Goal: Information Seeking & Learning: Learn about a topic

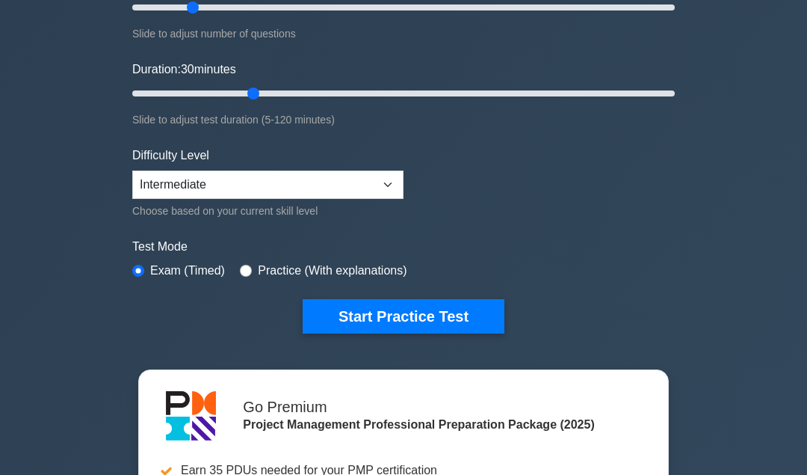
scroll to position [231, 0]
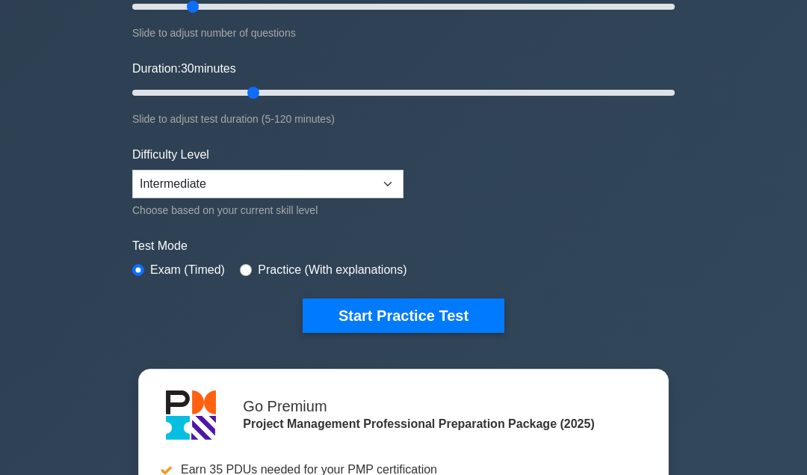
click at [470, 317] on button "Start Practice Test" at bounding box center [404, 315] width 202 height 34
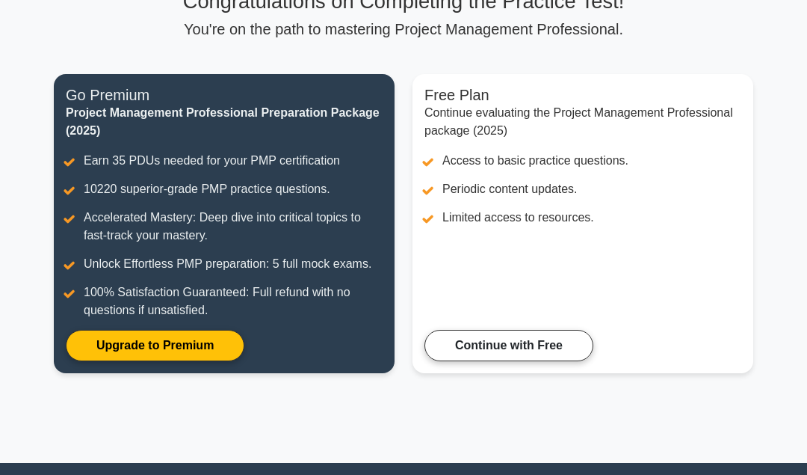
scroll to position [153, 0]
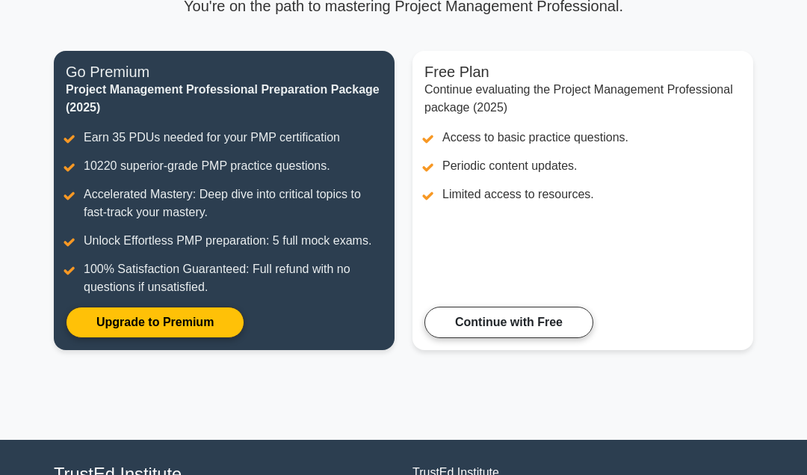
click at [547, 323] on link "Continue with Free" at bounding box center [509, 322] width 169 height 31
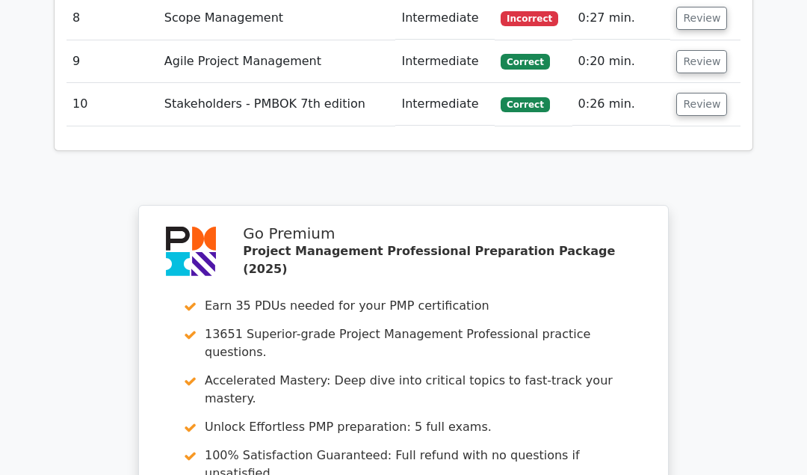
scroll to position [2817, 0]
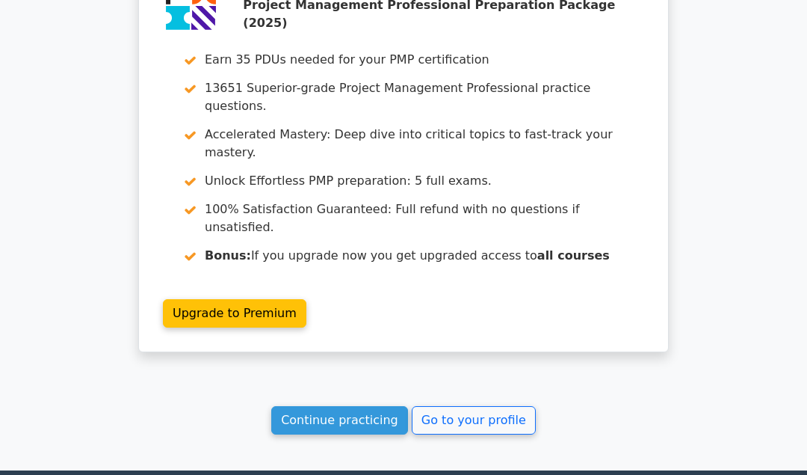
click at [369, 406] on link "Continue practicing" at bounding box center [339, 420] width 137 height 28
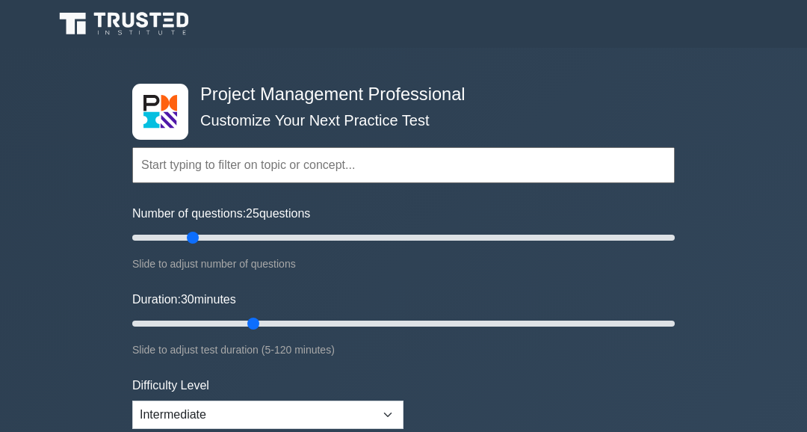
type input "100"
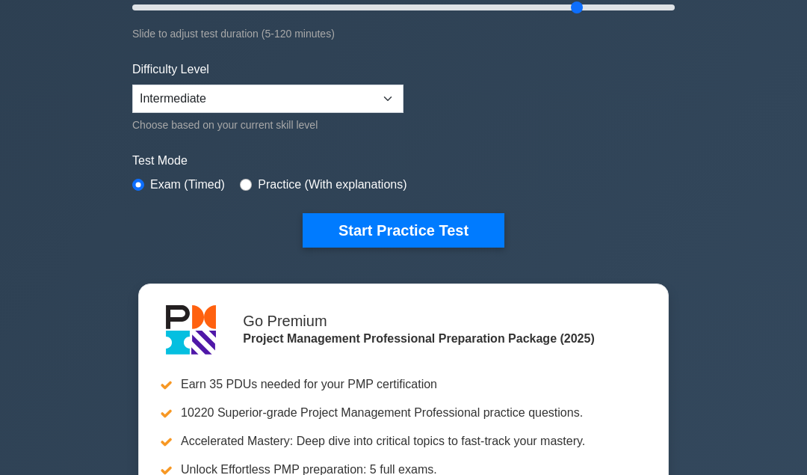
scroll to position [319, 0]
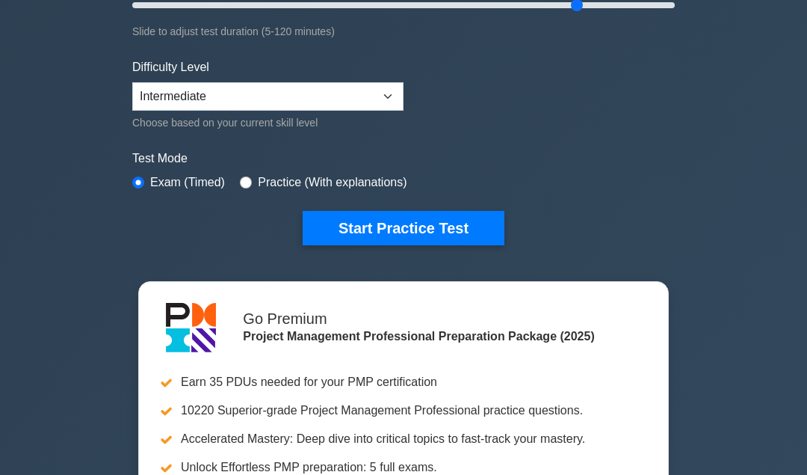
click at [461, 224] on button "Start Practice Test" at bounding box center [404, 228] width 202 height 34
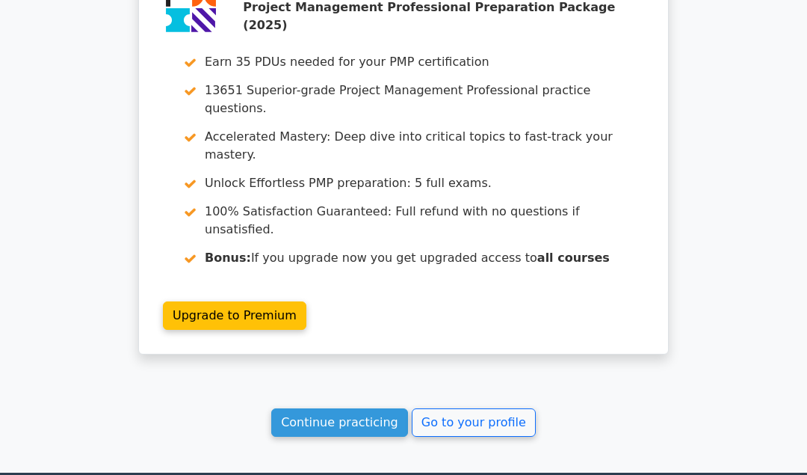
scroll to position [1293, 0]
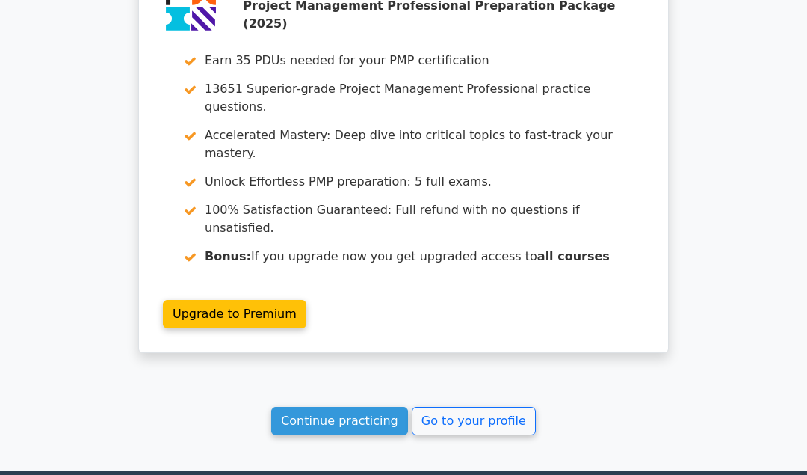
click at [370, 407] on link "Continue practicing" at bounding box center [339, 421] width 137 height 28
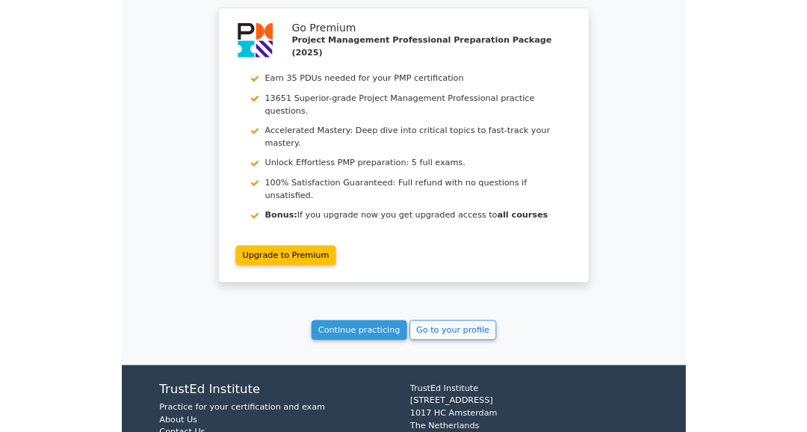
scroll to position [1285, 0]
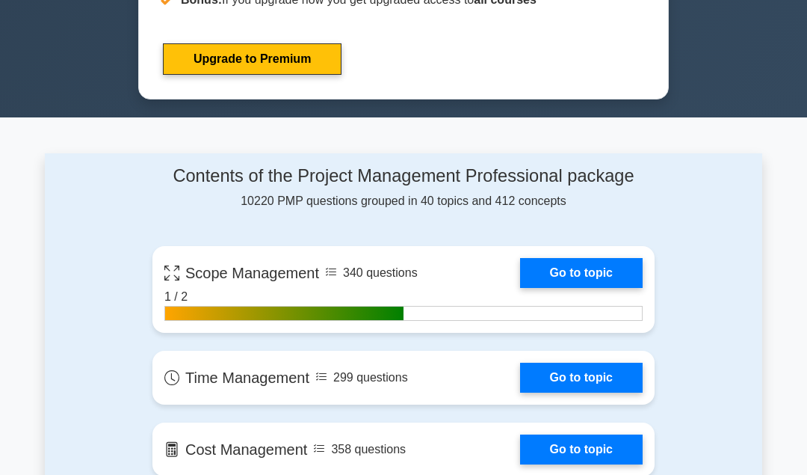
scroll to position [844, 0]
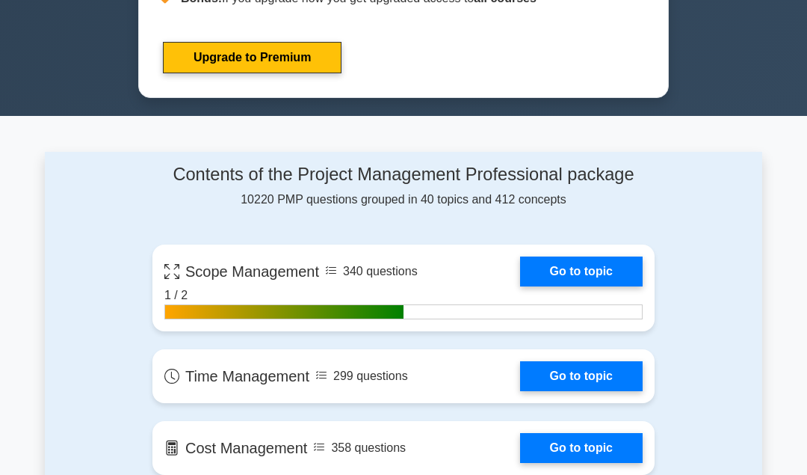
click at [579, 378] on link "Go to topic" at bounding box center [581, 376] width 123 height 30
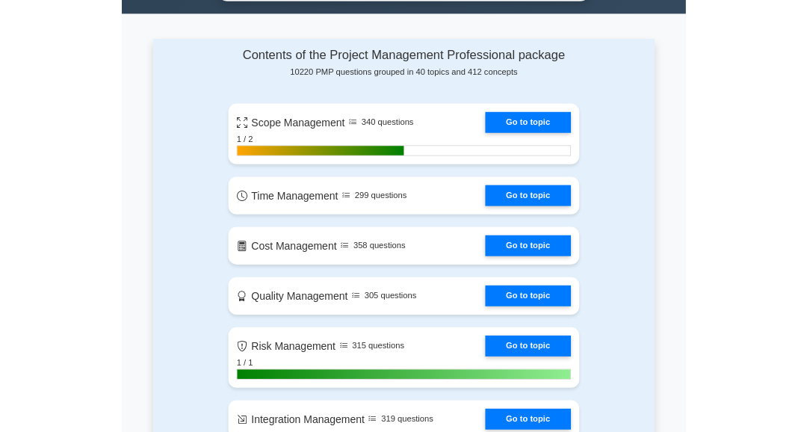
scroll to position [949, 0]
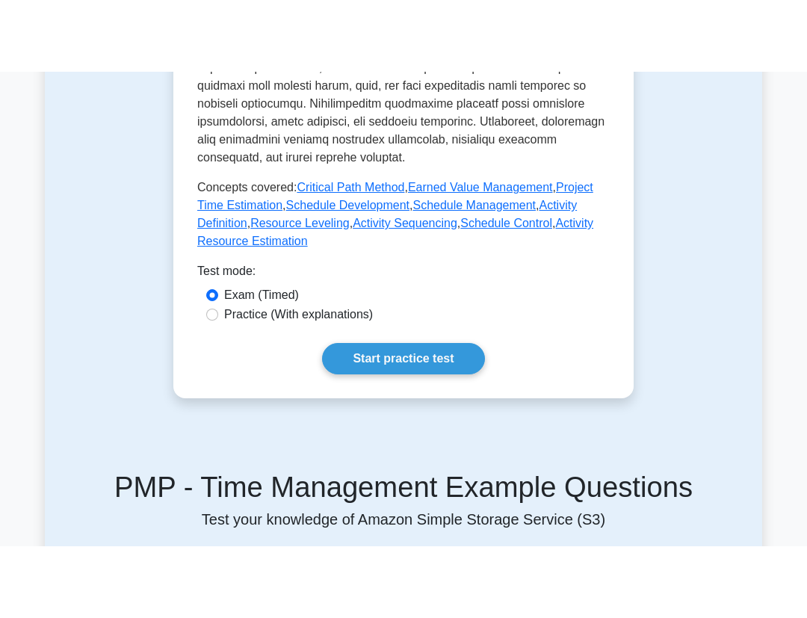
scroll to position [812, 0]
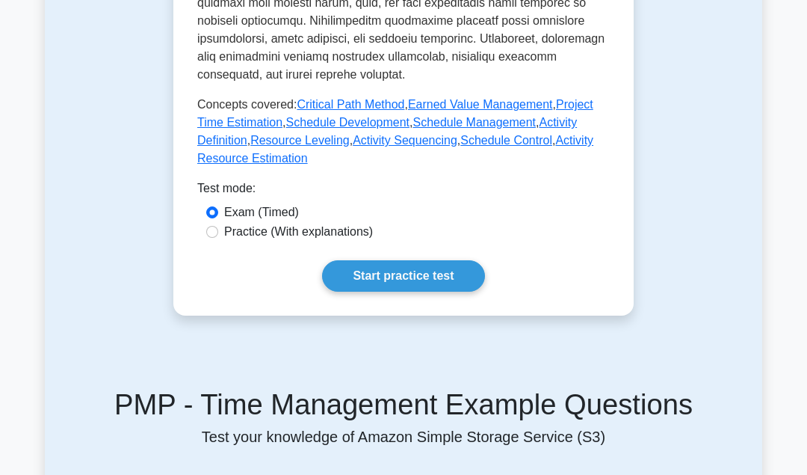
click at [446, 292] on link "Start practice test" at bounding box center [403, 275] width 162 height 31
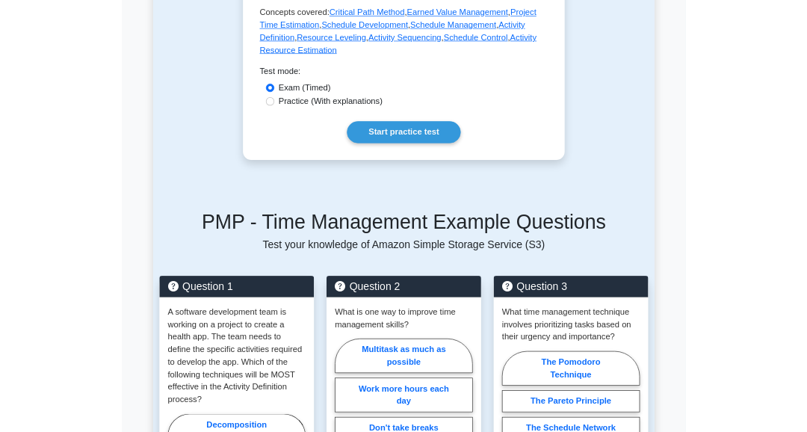
scroll to position [917, 0]
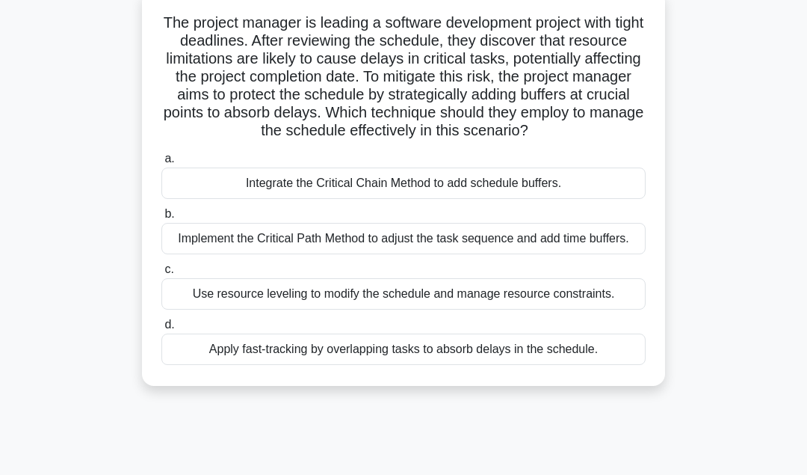
scroll to position [99, 0]
click at [198, 348] on div "Apply fast-tracking by overlapping tasks to absorb delays in the schedule." at bounding box center [403, 348] width 484 height 31
click at [161, 329] on input "d. Apply fast-tracking by overlapping tasks to absorb delays in the schedule." at bounding box center [161, 324] width 0 height 10
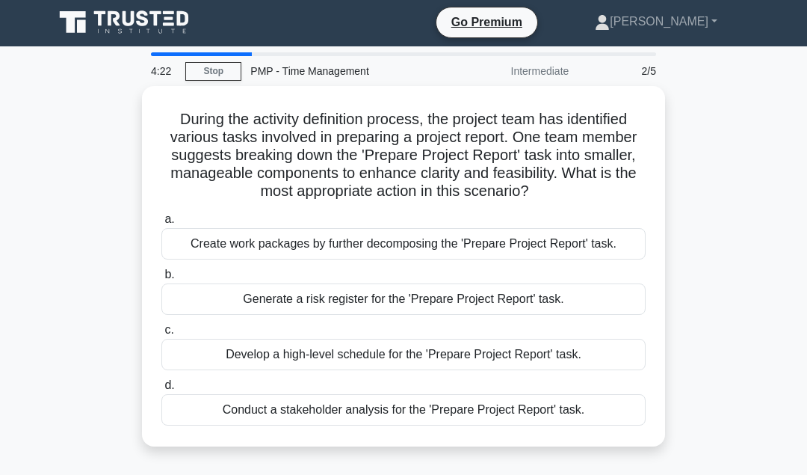
scroll to position [0, 0]
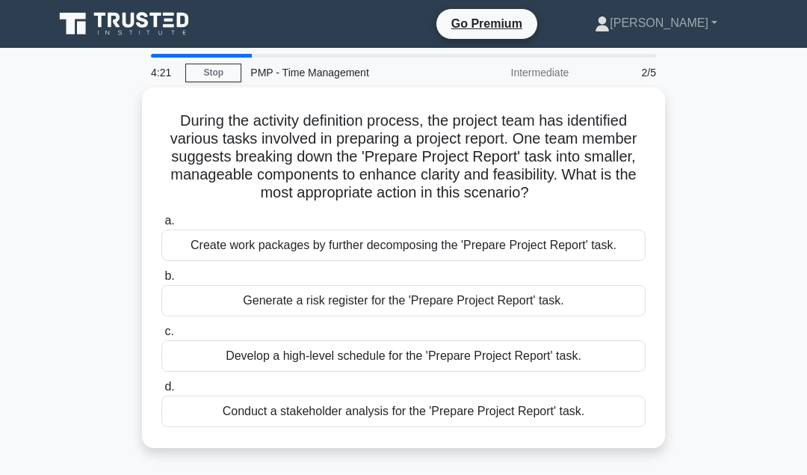
click at [231, 410] on div "Conduct a stakeholder analysis for the 'Prepare Project Report' task." at bounding box center [403, 411] width 484 height 31
click at [161, 392] on input "d. Conduct a stakeholder analysis for the 'Prepare Project Report' task." at bounding box center [161, 387] width 0 height 10
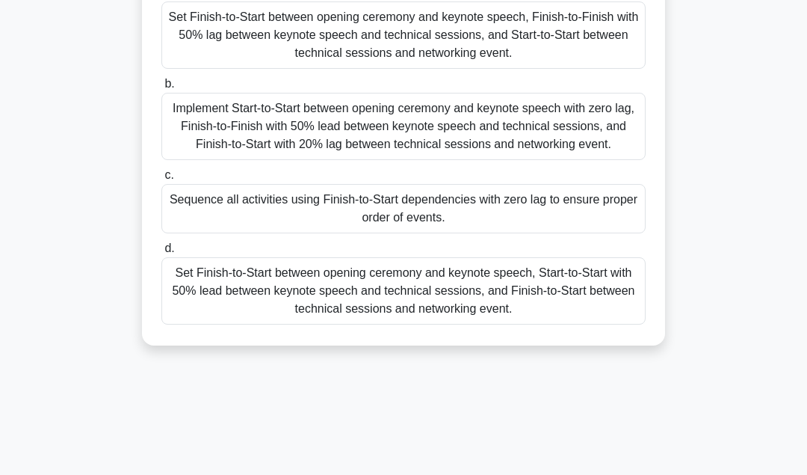
scroll to position [229, 0]
click at [615, 227] on div "Sequence all activities using Finish-to-Start dependencies with zero lag to ens…" at bounding box center [403, 207] width 484 height 49
click at [161, 179] on input "c. Sequence all activities using Finish-to-Start dependencies with zero lag to …" at bounding box center [161, 175] width 0 height 10
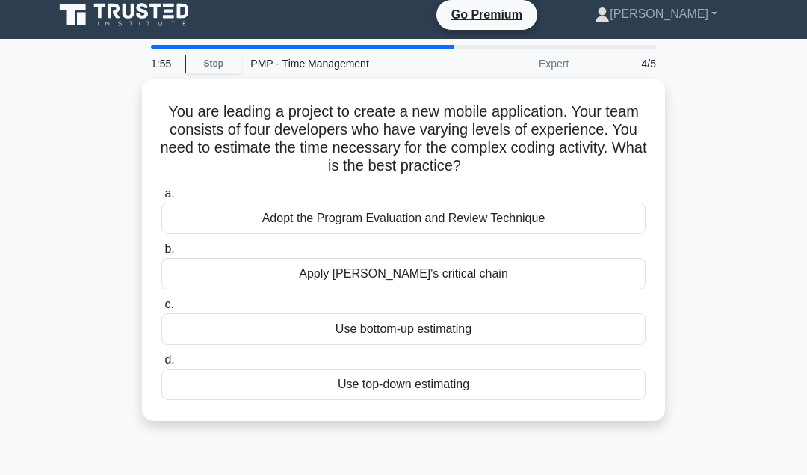
scroll to position [13, 0]
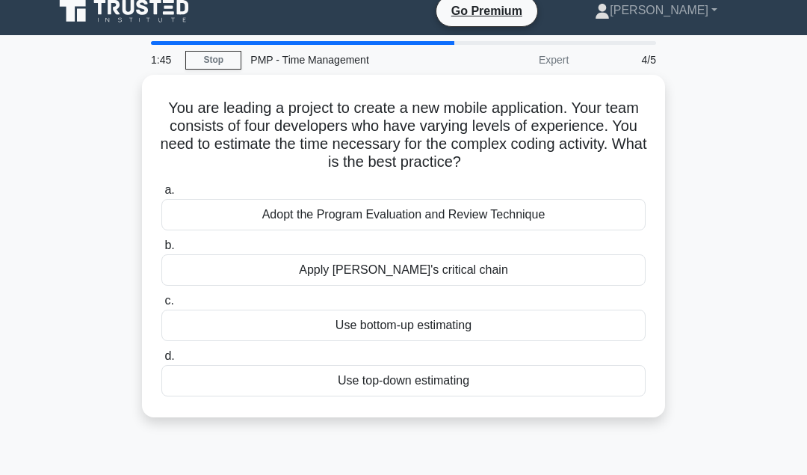
click at [177, 227] on div "Adopt the Program Evaluation and Review Technique" at bounding box center [403, 214] width 484 height 31
click at [161, 195] on input "a. Adopt the Program Evaluation and Review Technique" at bounding box center [161, 190] width 0 height 10
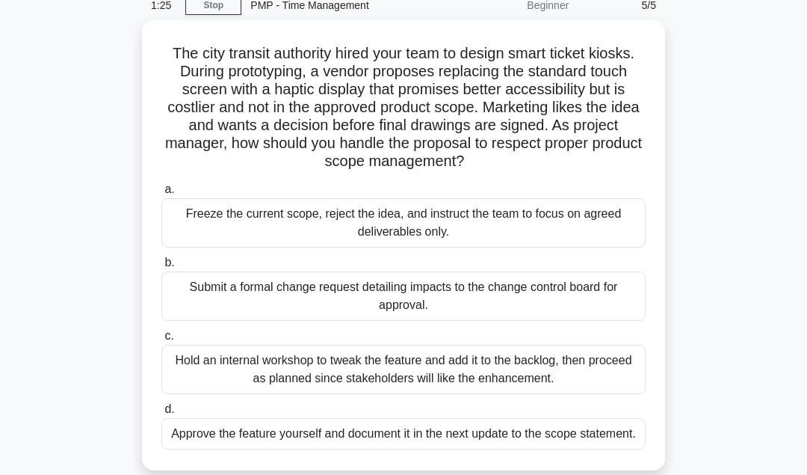
scroll to position [68, 0]
click at [571, 296] on div "Submit a formal change request detailing impacts to the change control board fo…" at bounding box center [403, 295] width 484 height 49
click at [161, 267] on input "b. Submit a formal change request detailing impacts to the change control board…" at bounding box center [161, 262] width 0 height 10
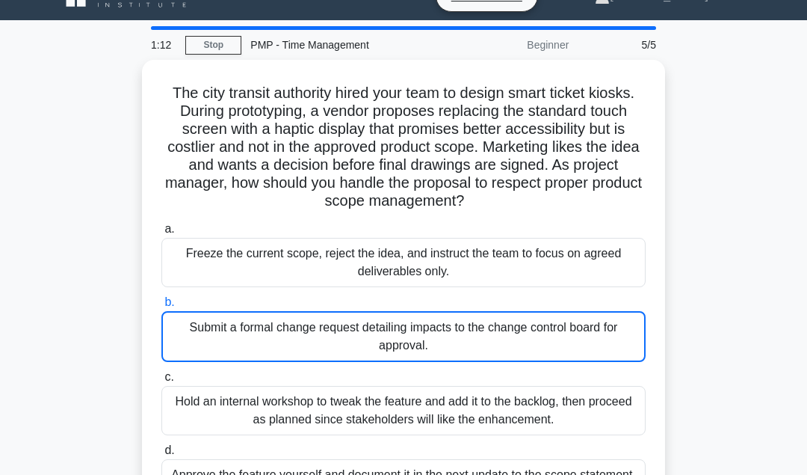
scroll to position [0, 0]
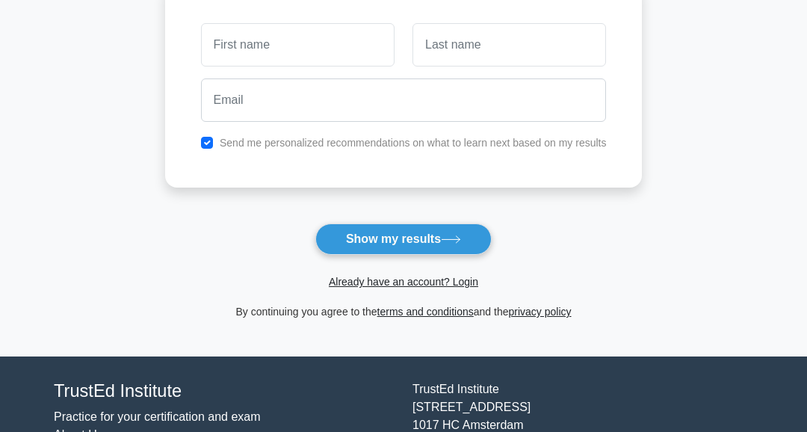
scroll to position [230, 0]
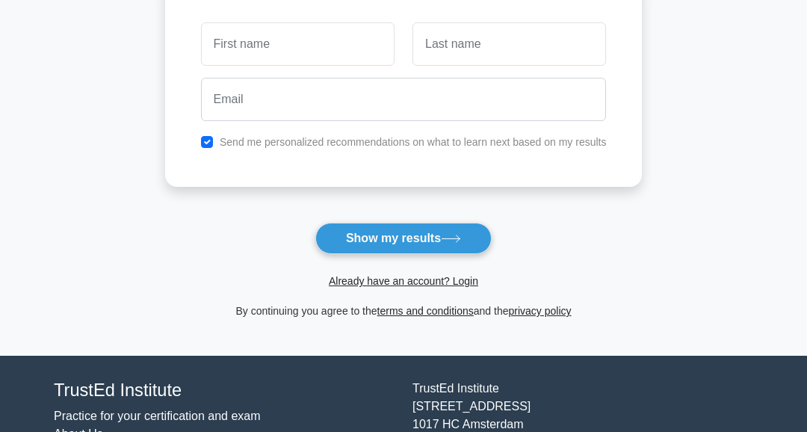
click at [447, 242] on button "Show my results" at bounding box center [404, 238] width 176 height 31
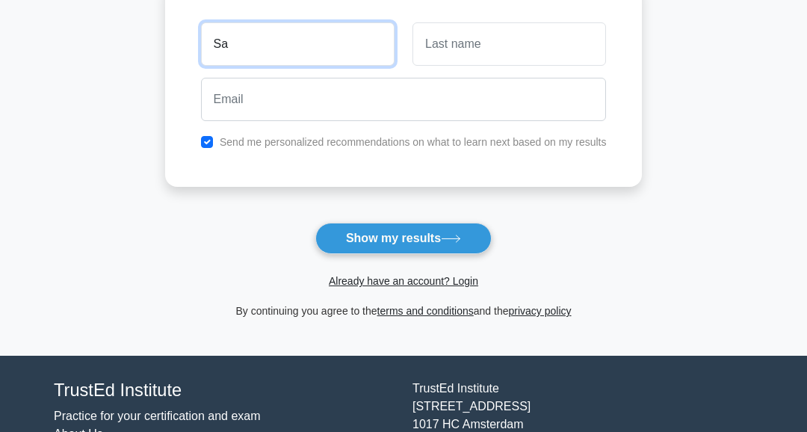
type input "[PERSON_NAME]"
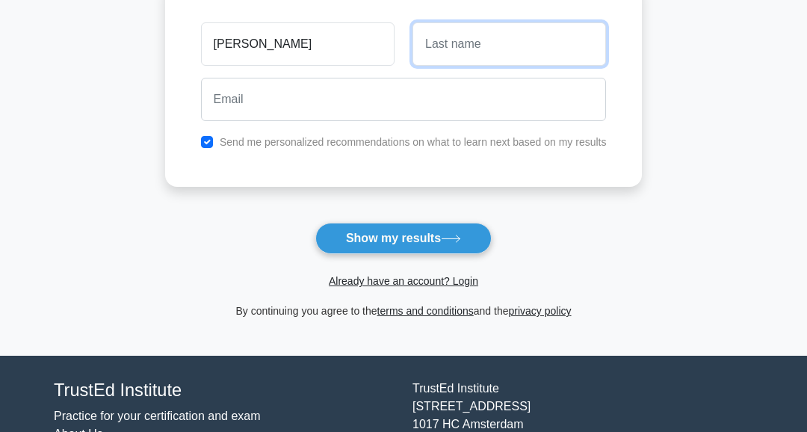
click at [520, 48] on input "text" at bounding box center [510, 43] width 194 height 43
type input "[PERSON_NAME]"
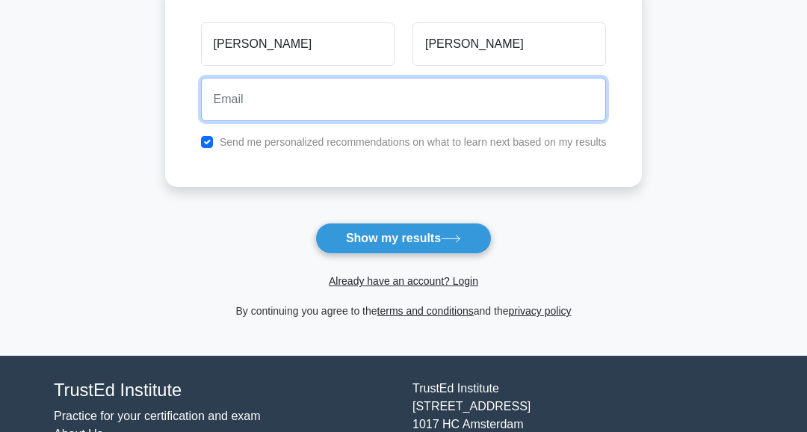
click at [458, 98] on input "email" at bounding box center [404, 99] width 406 height 43
type input "Sjosh@gmail.com"
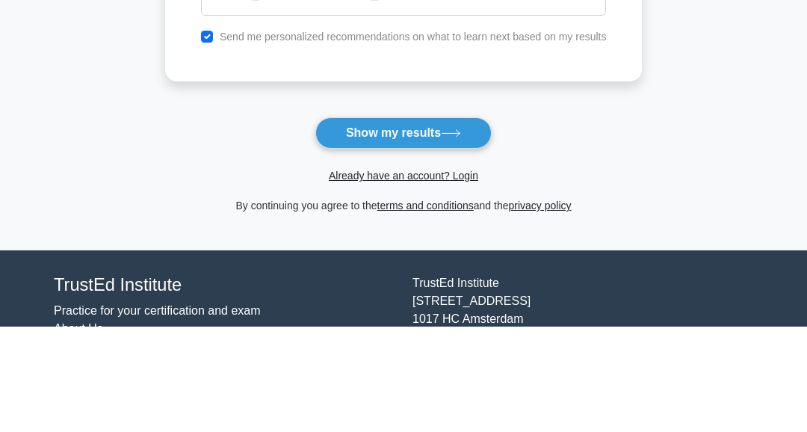
click at [441, 242] on button "Show my results" at bounding box center [404, 238] width 176 height 31
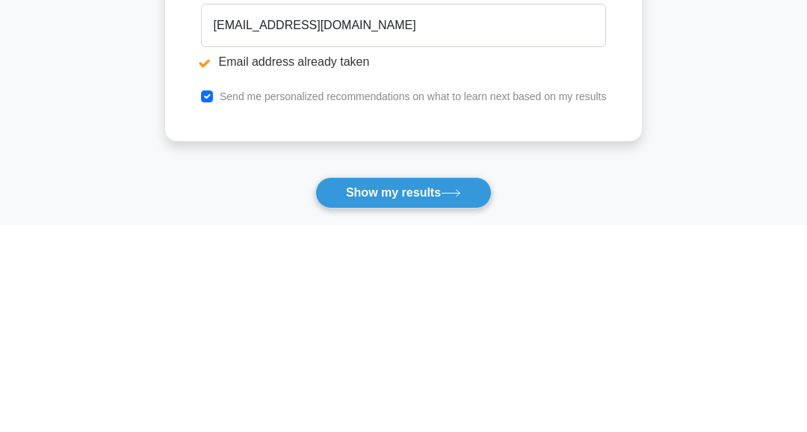
scroll to position [153, 0]
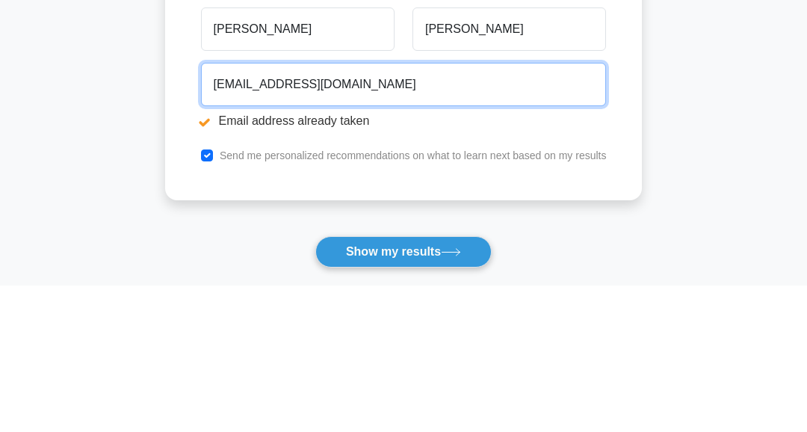
click at [233, 234] on input "Sjosh@gmail.com" at bounding box center [404, 231] width 406 height 43
click at [234, 231] on input "Sjosh@gmail.com" at bounding box center [404, 231] width 406 height 43
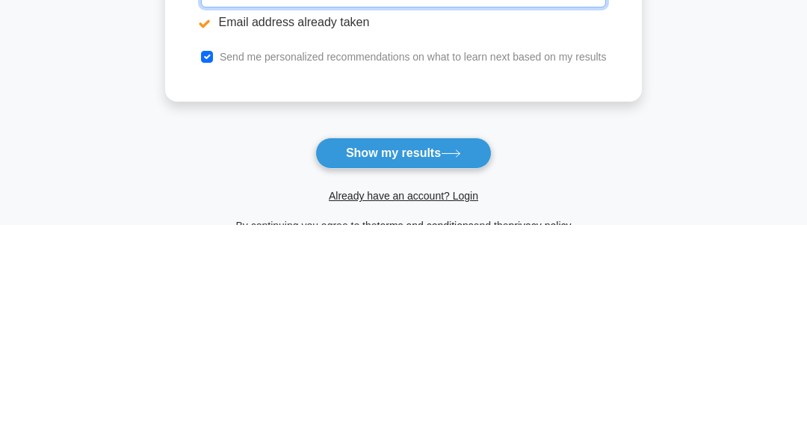
scroll to position [209, 0]
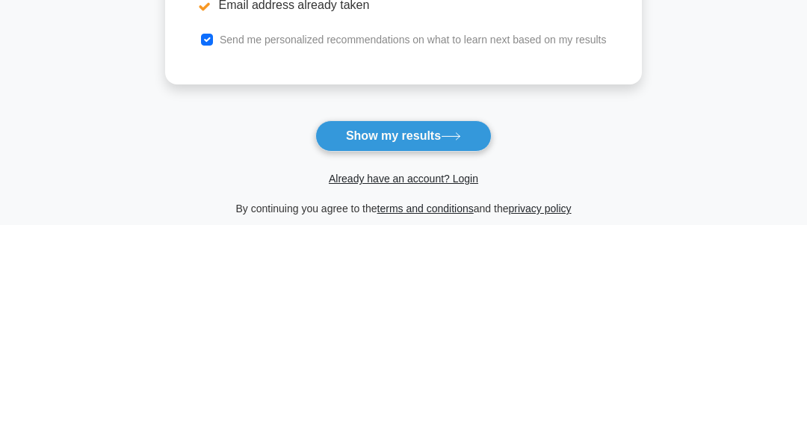
type input "Sjoh@gmail.com"
click at [421, 347] on button "Show my results" at bounding box center [404, 342] width 176 height 31
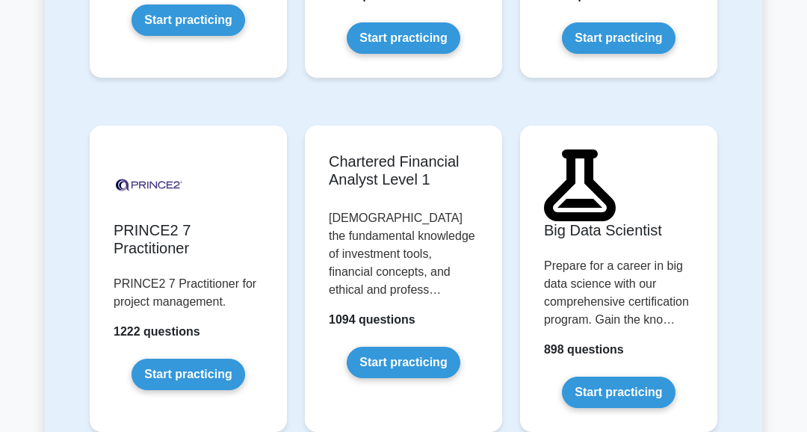
scroll to position [3713, 0]
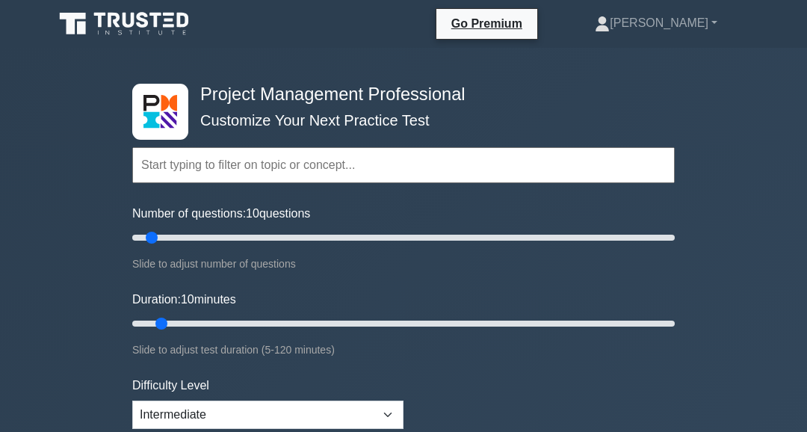
scroll to position [319, 0]
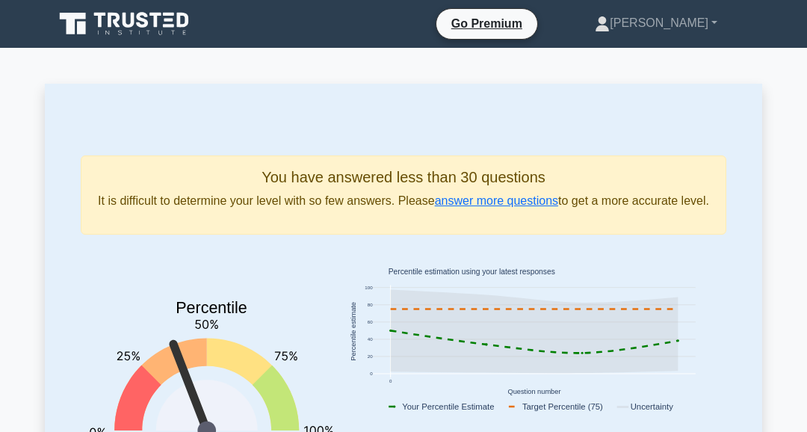
click at [541, 200] on link "answer more questions" at bounding box center [496, 200] width 123 height 13
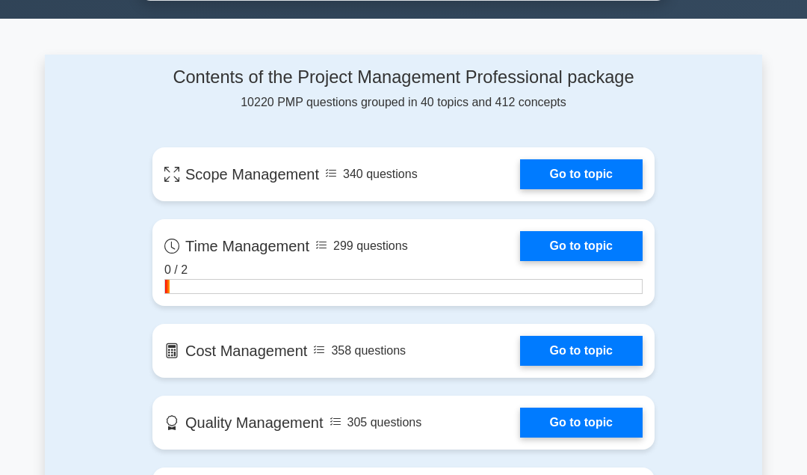
scroll to position [970, 0]
click at [629, 243] on link "Go to topic" at bounding box center [581, 246] width 123 height 30
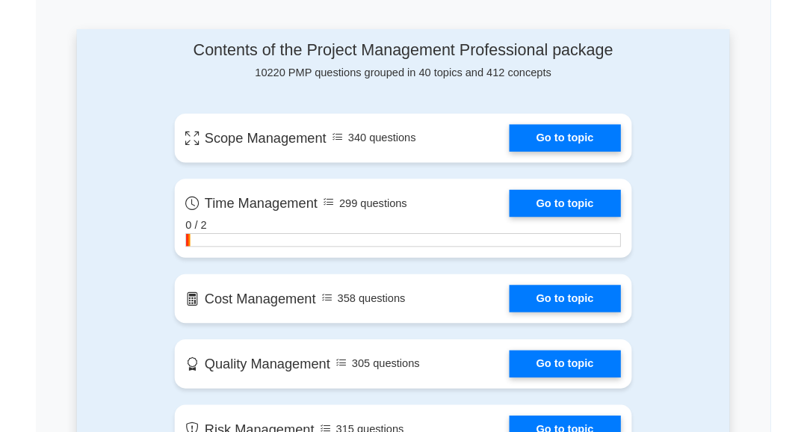
scroll to position [994, 0]
